Goal: Task Accomplishment & Management: Use online tool/utility

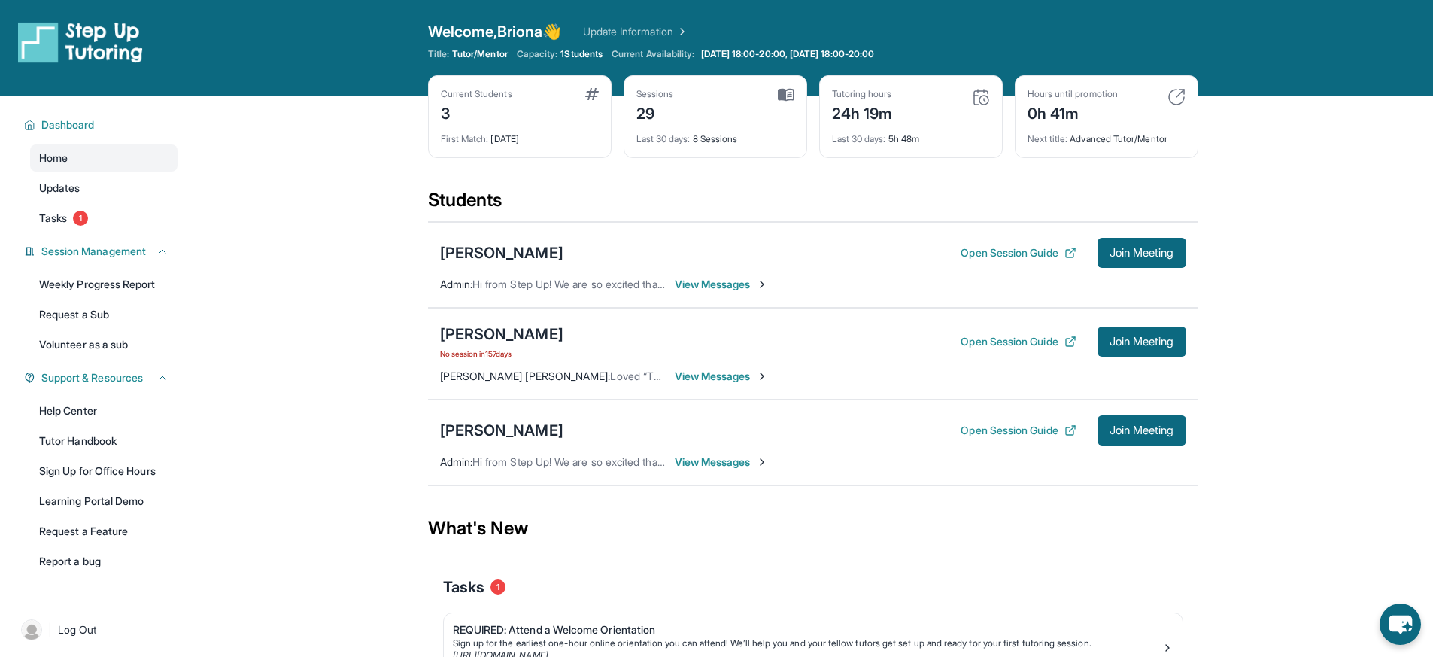
click at [1145, 269] on div "Valerie Flores Open Session Guide Join Meeting Admin : Hi from Step Up! We are …" at bounding box center [813, 265] width 770 height 86
click at [1147, 253] on span "Join Meeting" at bounding box center [1141, 252] width 65 height 9
click at [500, 252] on div "[PERSON_NAME]" at bounding box center [501, 252] width 123 height 21
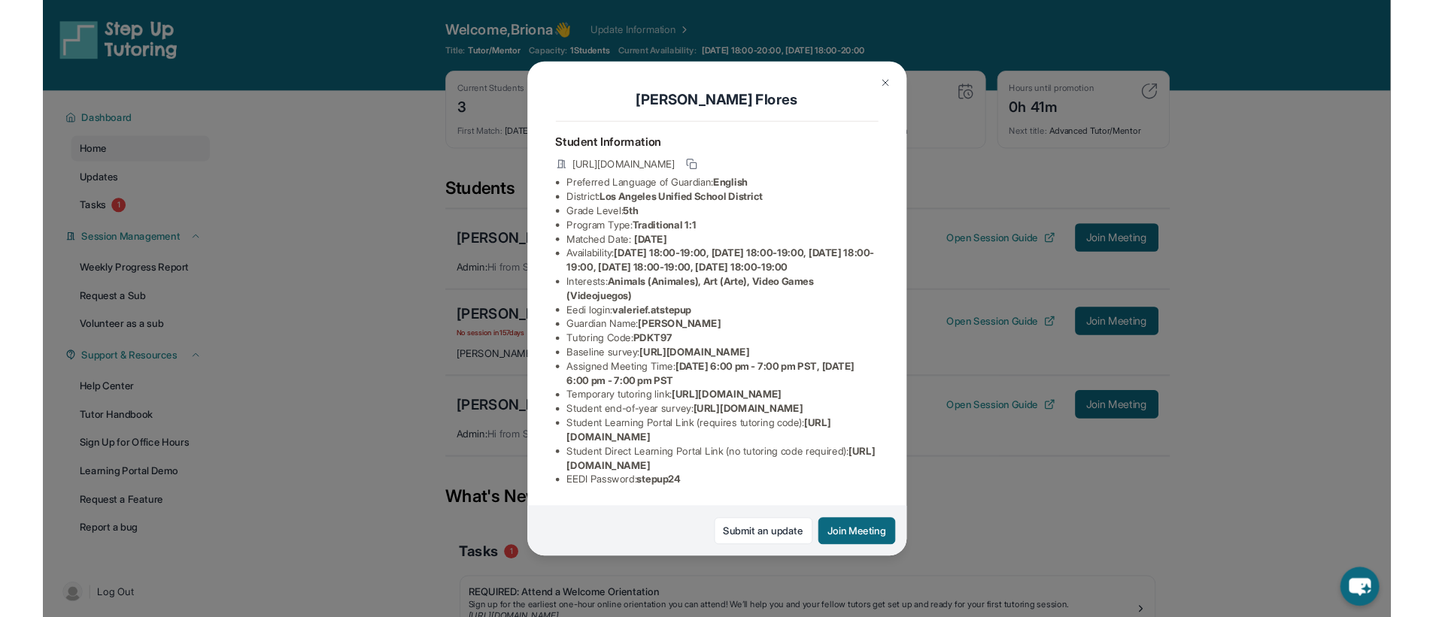
scroll to position [9, 0]
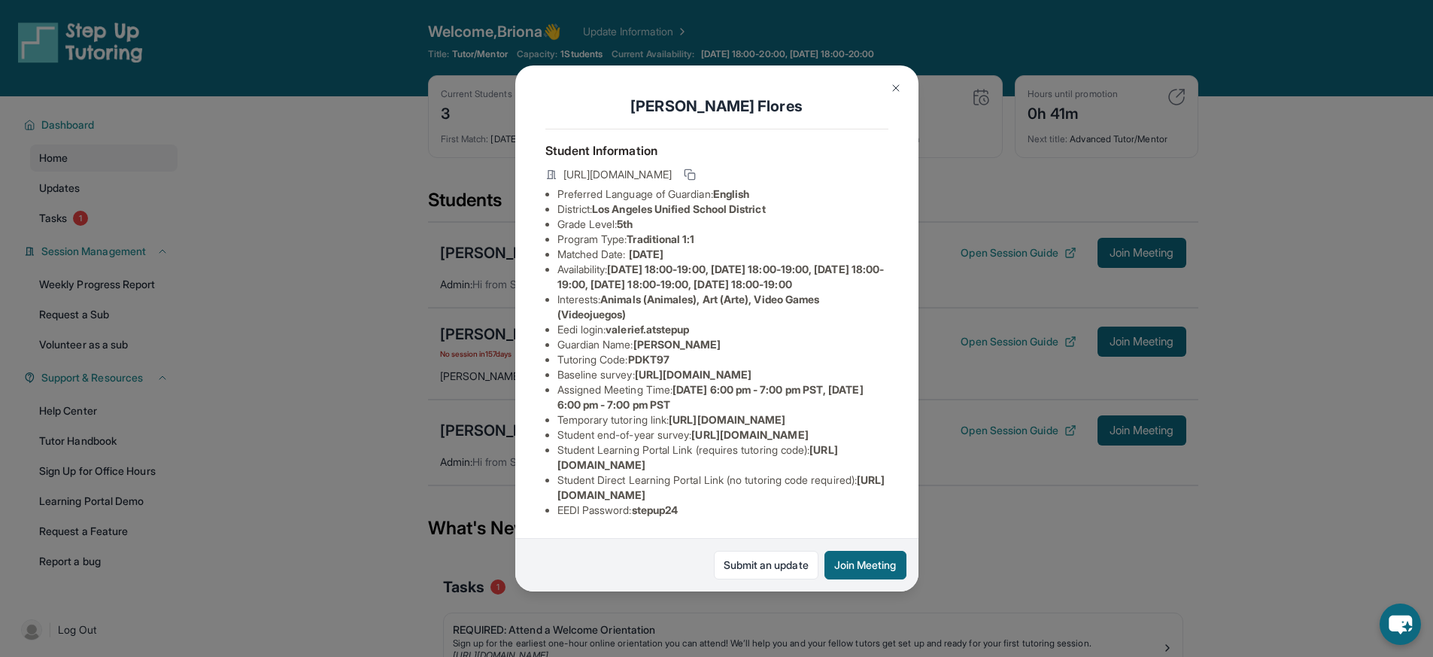
click at [897, 87] on img at bounding box center [896, 88] width 12 height 12
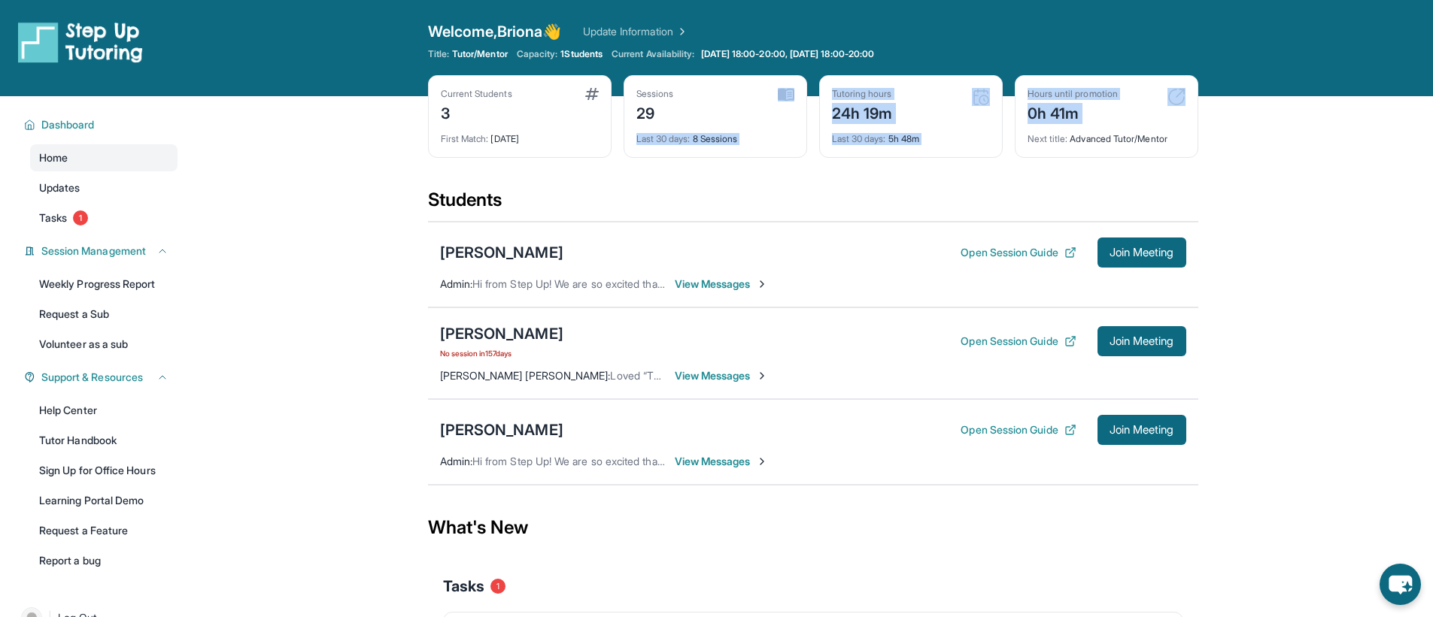
drag, startPoint x: 803, startPoint y: 94, endPoint x: 1143, endPoint y: 132, distance: 342.1
click at [1143, 132] on div "Current Students 3 First Match : 6 months ago Sessions 29 Last 30 days : 8 Sess…" at bounding box center [813, 131] width 770 height 113
click at [1143, 132] on div "Next title : Advanced Tutor/Mentor" at bounding box center [1106, 134] width 158 height 21
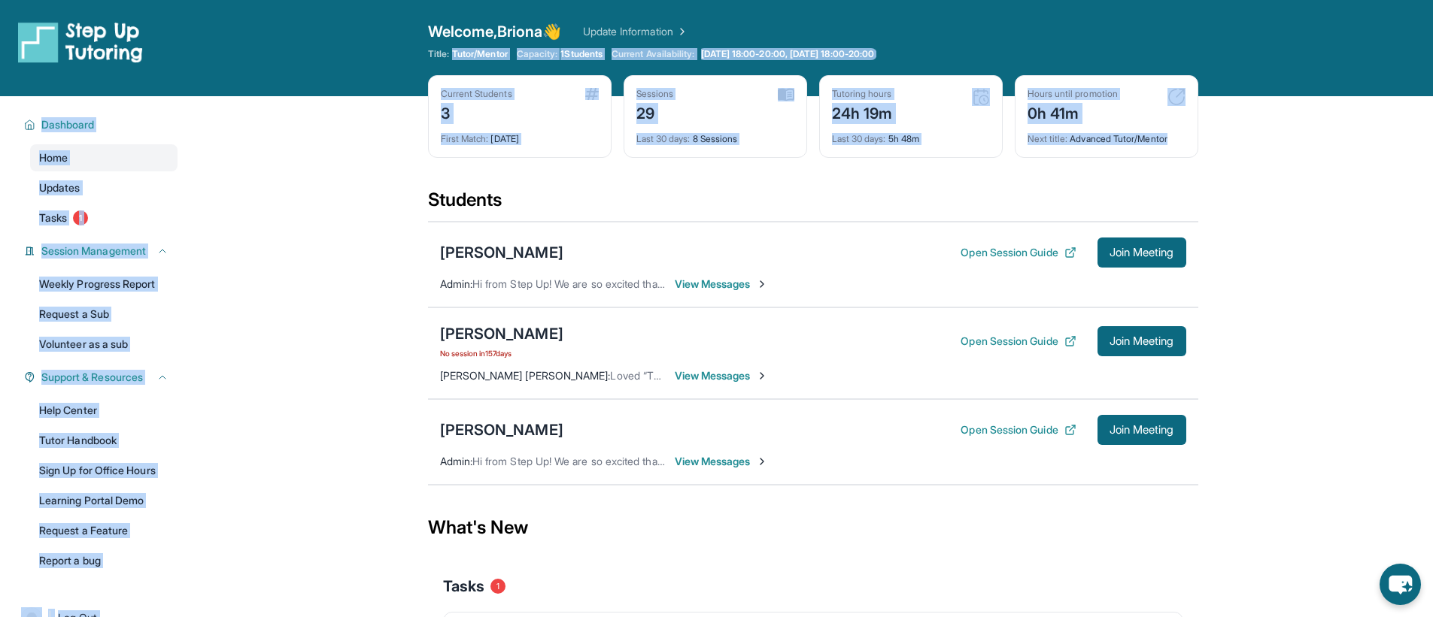
drag, startPoint x: 1187, startPoint y: 143, endPoint x: 440, endPoint y: 73, distance: 750.1
click at [439, 73] on div "Open sidebar Welcome, Briona 👋 Update Information Title: Tutor/Mentor Capacity:…" at bounding box center [716, 374] width 1433 height 749
click at [441, 74] on div "Welcome, Briona 👋 Update Information Title: Tutor/Mentor Capacity: 1 Students C…" at bounding box center [813, 48] width 770 height 54
